Goal: Task Accomplishment & Management: Use online tool/utility

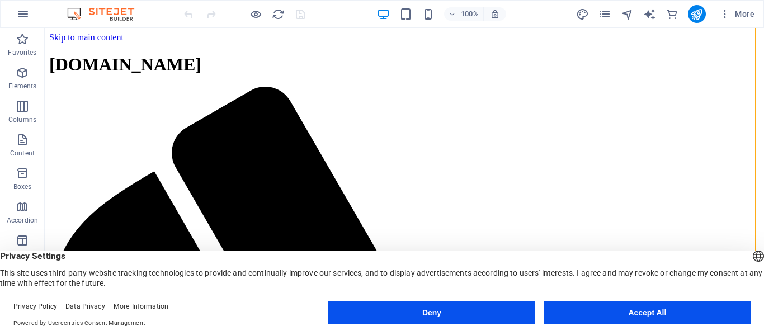
scroll to position [112, 0]
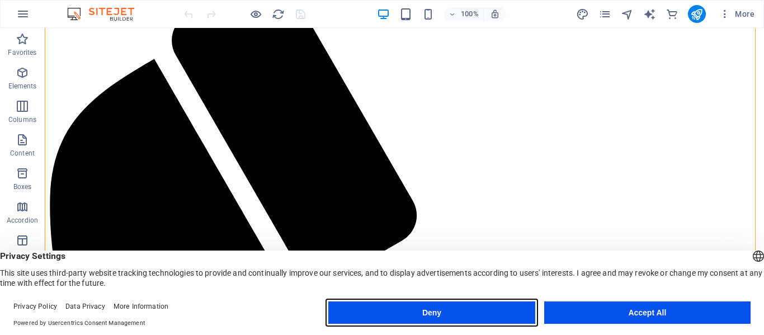
click at [474, 312] on button "Deny" at bounding box center [431, 313] width 206 height 22
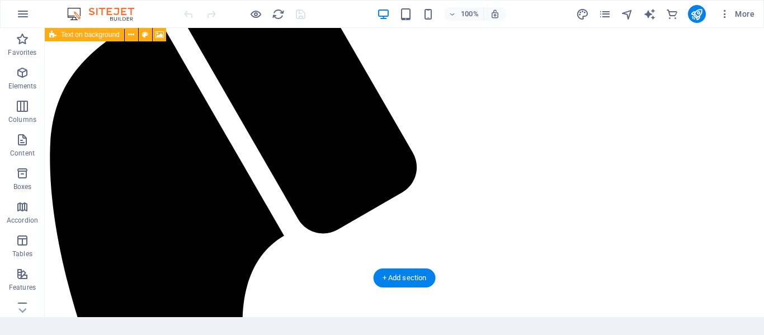
scroll to position [159, 0]
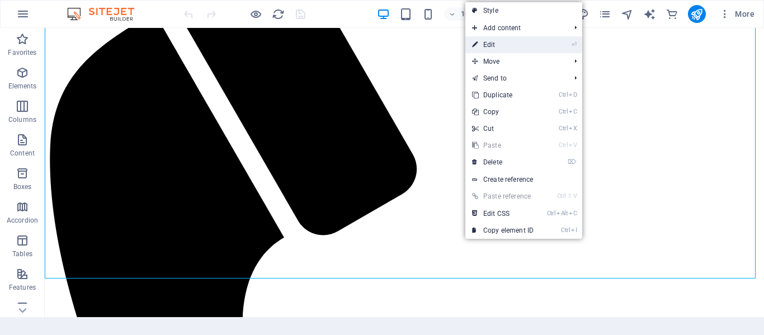
click at [507, 40] on link "⏎ Edit" at bounding box center [502, 44] width 75 height 17
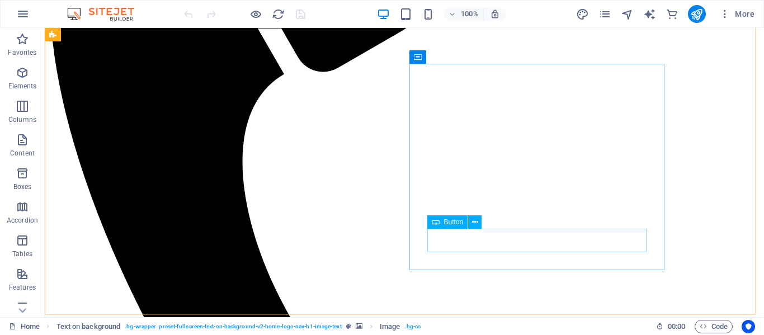
scroll to position [424, 0]
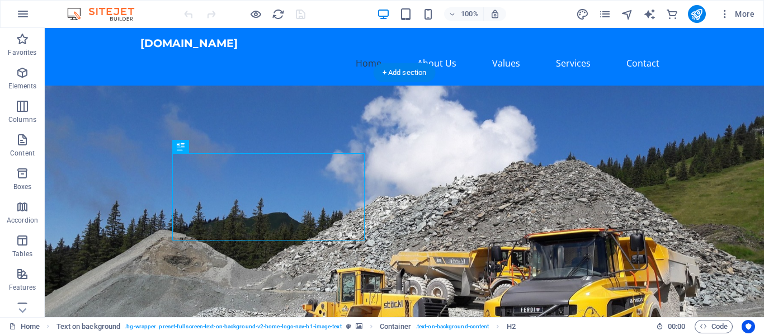
click at [445, 91] on figure at bounding box center [404, 268] width 719 height 365
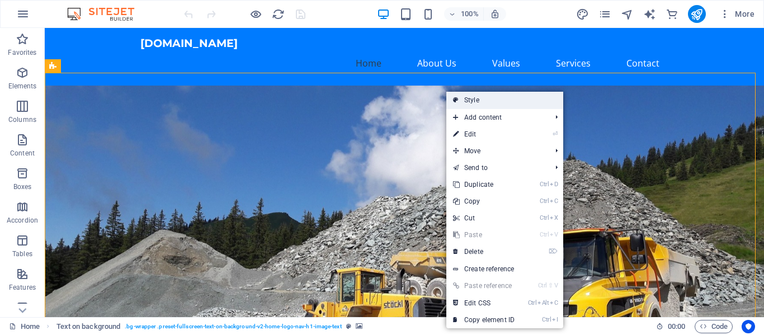
click at [465, 105] on link "Style" at bounding box center [504, 100] width 117 height 17
select select "%"
select select "rem"
select select "px"
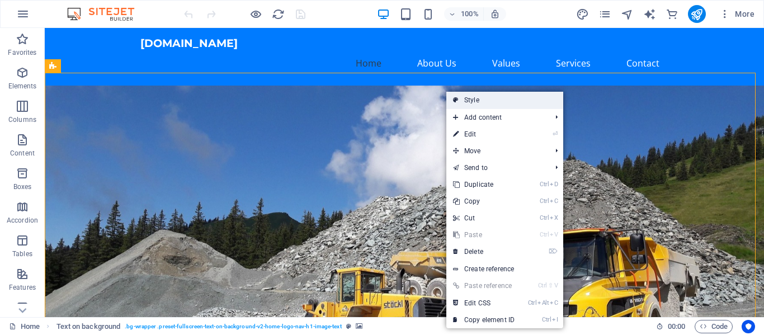
select select "preset-fullscreen-text-on-background-v2-home-logo-nav-h1-image-text"
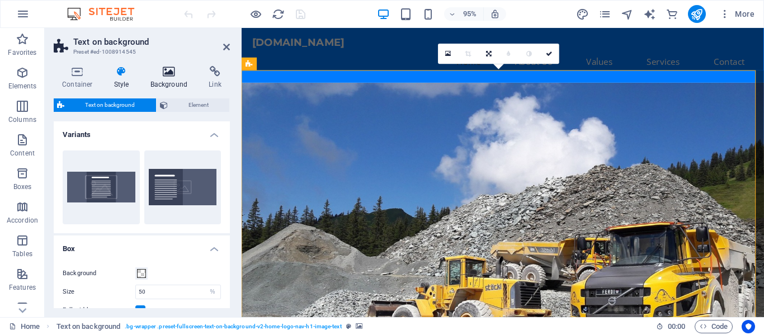
click at [185, 74] on icon at bounding box center [169, 71] width 54 height 11
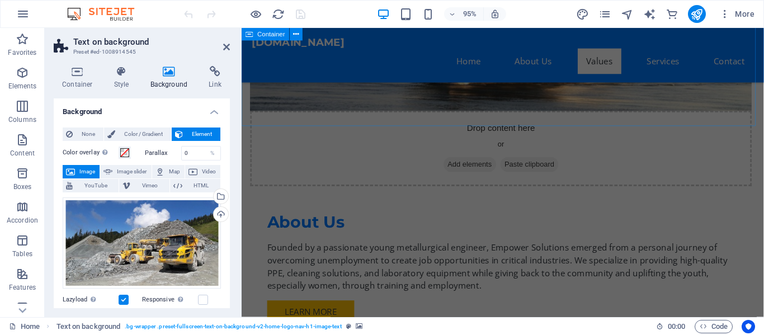
scroll to position [841, 0]
click at [347, 71] on div "empowersolutions.co.za Home About Us Values Services Contact" at bounding box center [517, 57] width 550 height 58
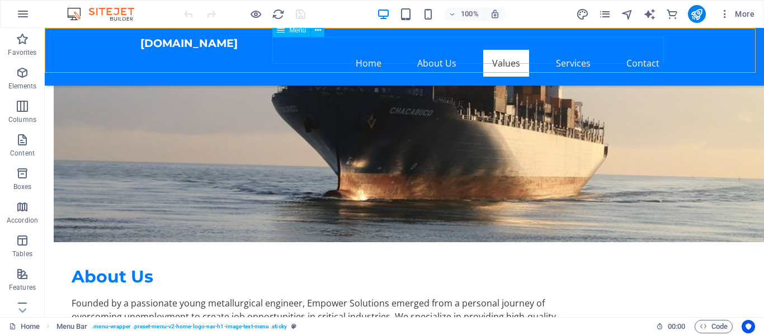
click at [337, 51] on nav "Home About Us Values Services Contact" at bounding box center [404, 63] width 528 height 27
click at [246, 50] on div "[DOMAIN_NAME]" at bounding box center [404, 43] width 528 height 13
click at [178, 38] on icon at bounding box center [181, 37] width 6 height 12
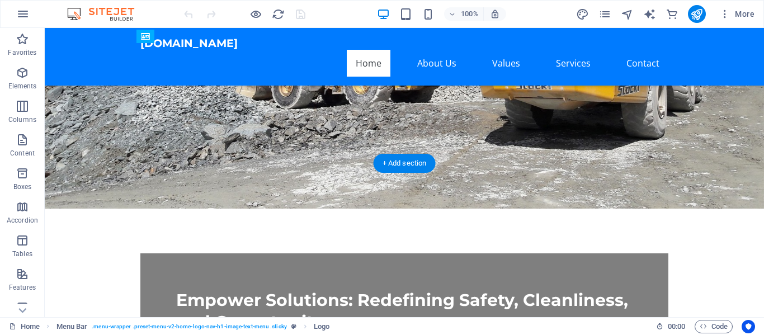
scroll to position [274, 0]
click at [352, 139] on figure at bounding box center [404, 4] width 719 height 410
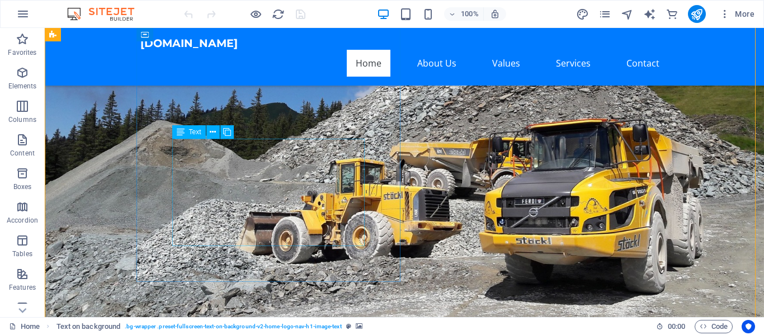
scroll to position [0, 0]
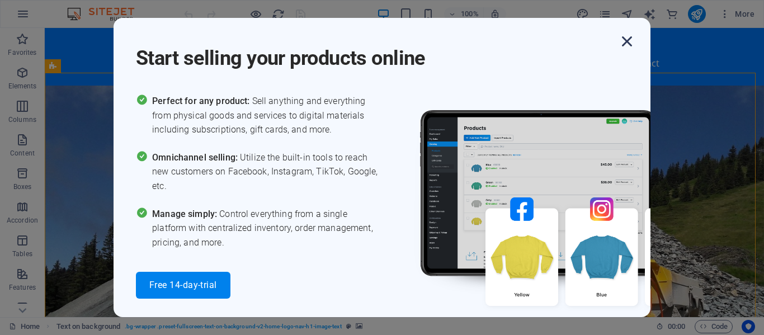
click at [627, 36] on icon "button" at bounding box center [627, 41] width 20 height 20
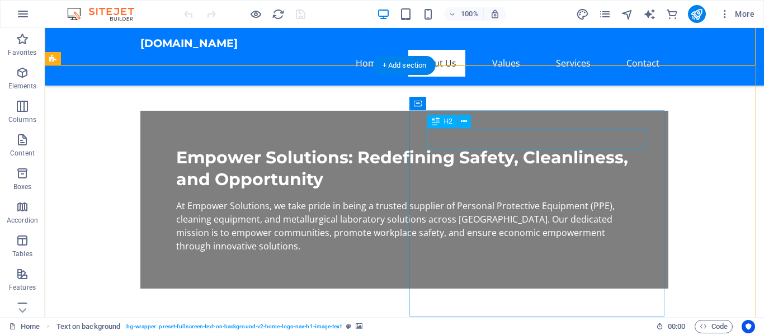
scroll to position [372, 0]
